Goal: Task Accomplishment & Management: Manage account settings

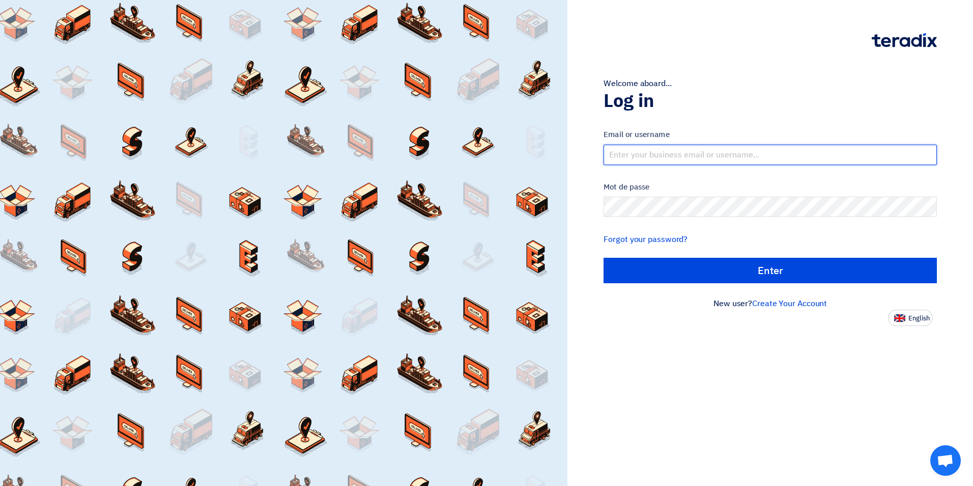
click at [657, 153] on input "text" at bounding box center [770, 155] width 333 height 20
type input "[EMAIL_ADDRESS][DOMAIN_NAME]"
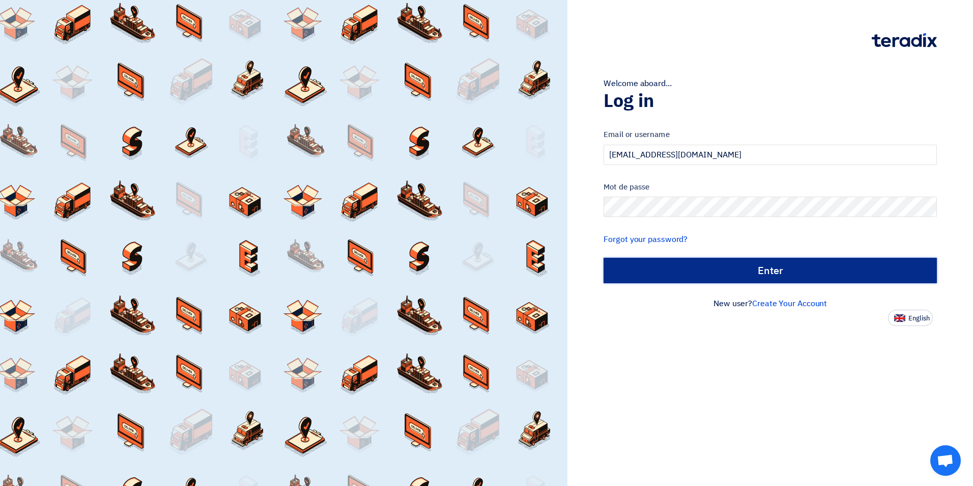
click at [767, 269] on input "الدخول" at bounding box center [770, 270] width 333 height 25
type input "Sign in"
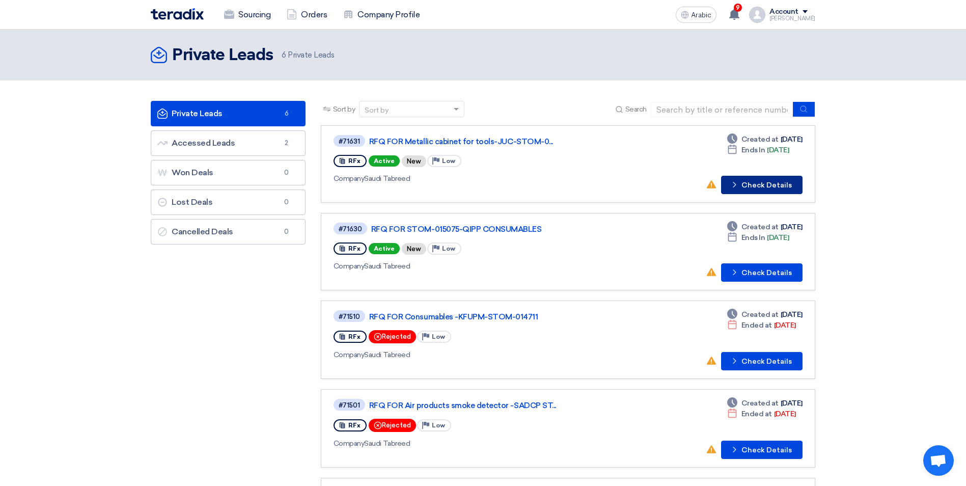
click at [766, 186] on font "Check Details" at bounding box center [766, 185] width 50 height 7
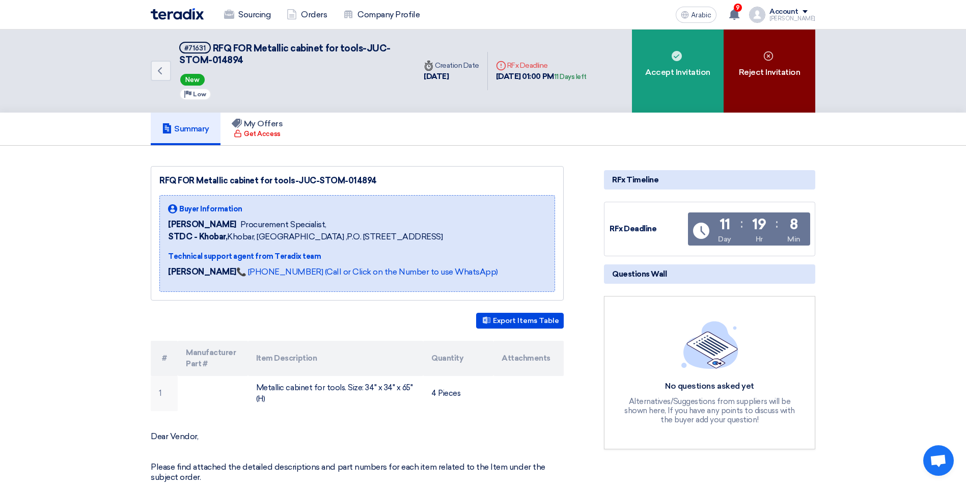
click at [773, 64] on div "Reject Invitation" at bounding box center [769, 71] width 92 height 83
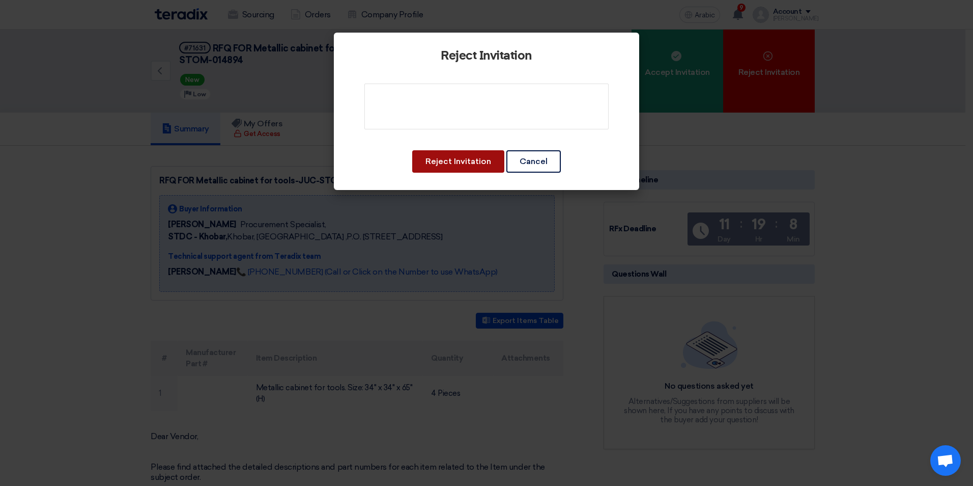
click at [467, 165] on button "Reject Invitation" at bounding box center [458, 161] width 92 height 22
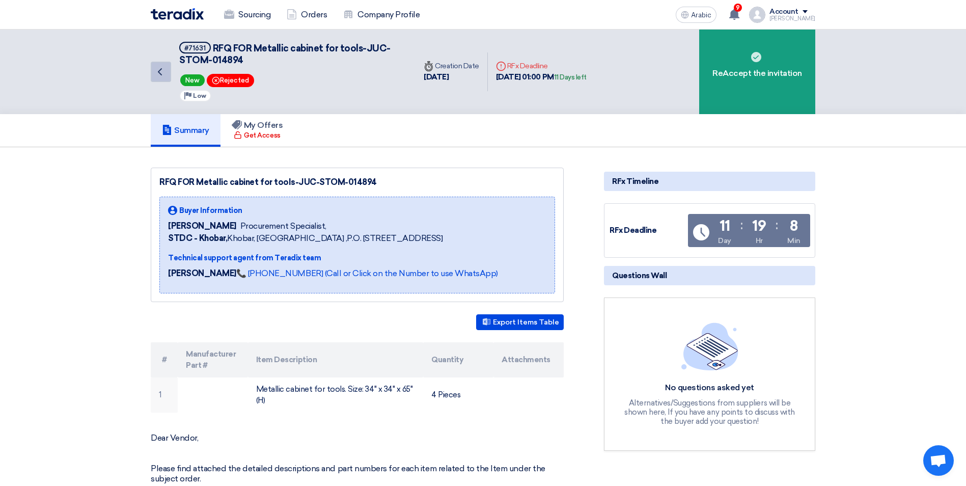
click at [163, 72] on icon "Back" at bounding box center [160, 72] width 12 height 12
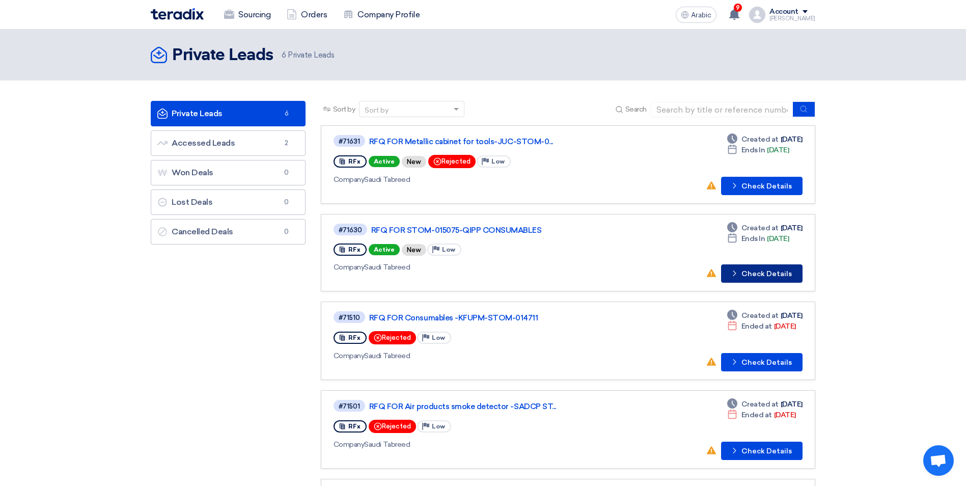
click at [752, 279] on button "Check details Check Details" at bounding box center [761, 273] width 81 height 18
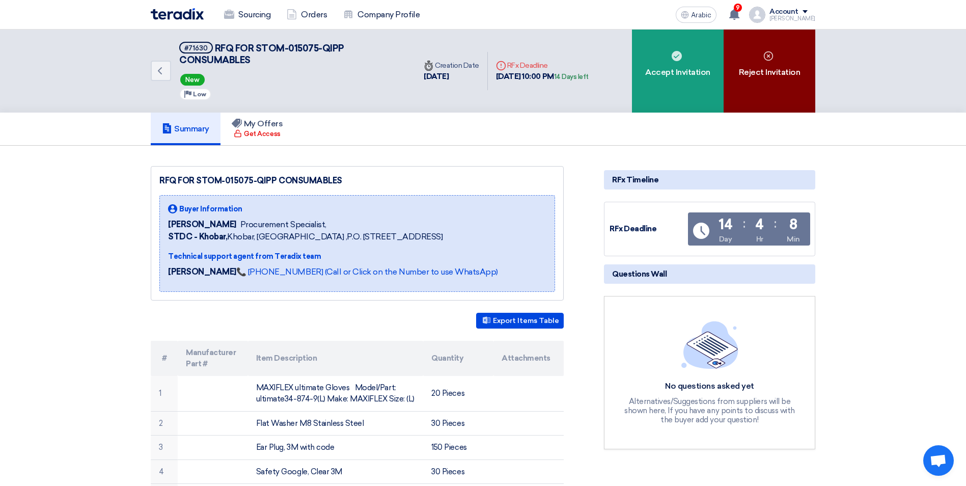
click at [774, 55] on div "Reject Invitation" at bounding box center [769, 71] width 92 height 83
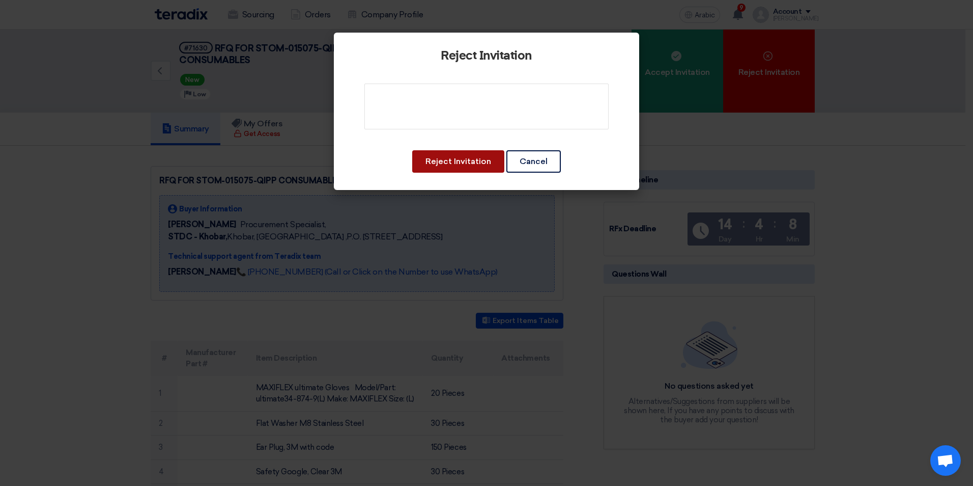
click at [472, 166] on button "Reject Invitation" at bounding box center [458, 161] width 92 height 22
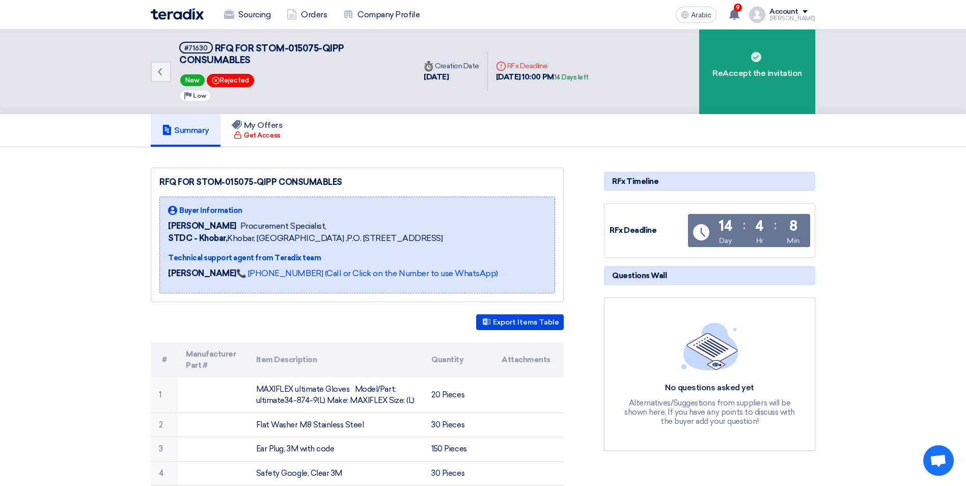
click at [175, 72] on div "Back #71630 RFQ FOR STOM-015075-QIPP CONSUMABLES New Bookmark Rejected Priority…" at bounding box center [283, 72] width 265 height 85
click at [167, 70] on link "Back" at bounding box center [161, 72] width 20 height 20
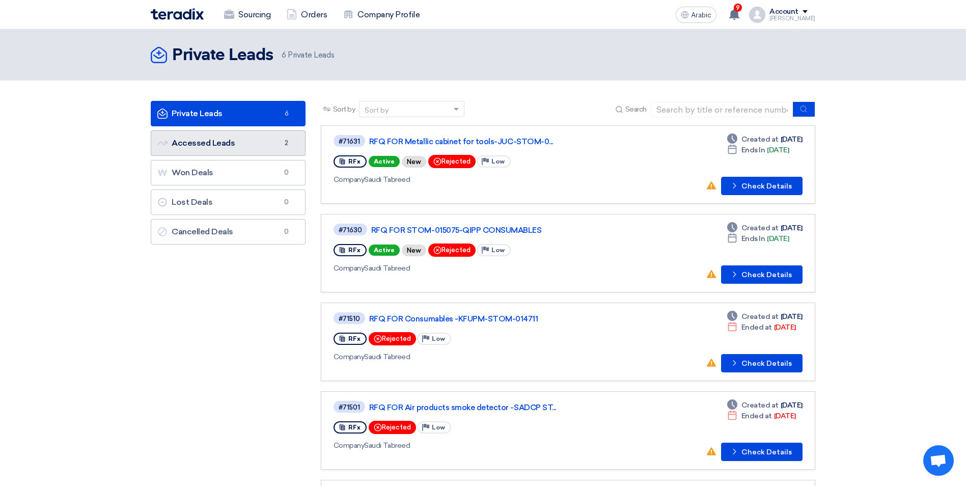
click at [193, 148] on link "Accessed Leads Accessed Leads 2" at bounding box center [228, 142] width 155 height 25
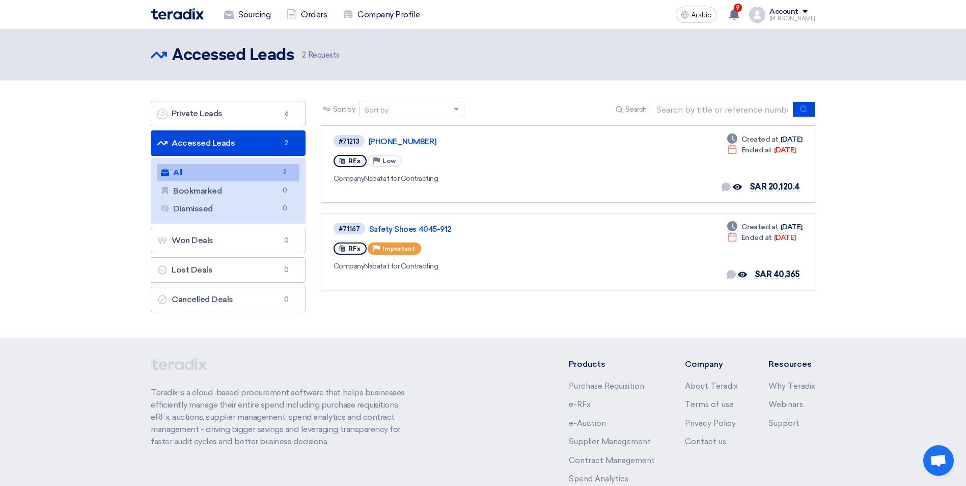
click at [117, 92] on section "Private Leads Private Leads 6 Accessed Leads Accessed Leads 2 All All 2 Bookmar…" at bounding box center [483, 208] width 966 height 257
click at [226, 94] on section "Private Leads Private Leads 6 Accessed Leads Accessed Leads 2 All All 2 Bookmar…" at bounding box center [483, 208] width 966 height 257
click at [807, 12] on span at bounding box center [804, 11] width 5 height 3
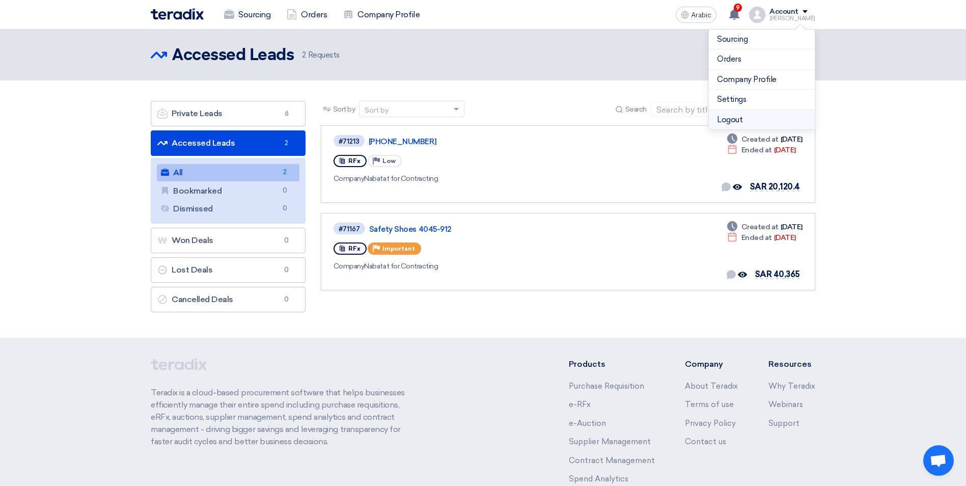
click at [735, 121] on li "Logout" at bounding box center [762, 120] width 106 height 20
